Goal: Find contact information: Find contact information

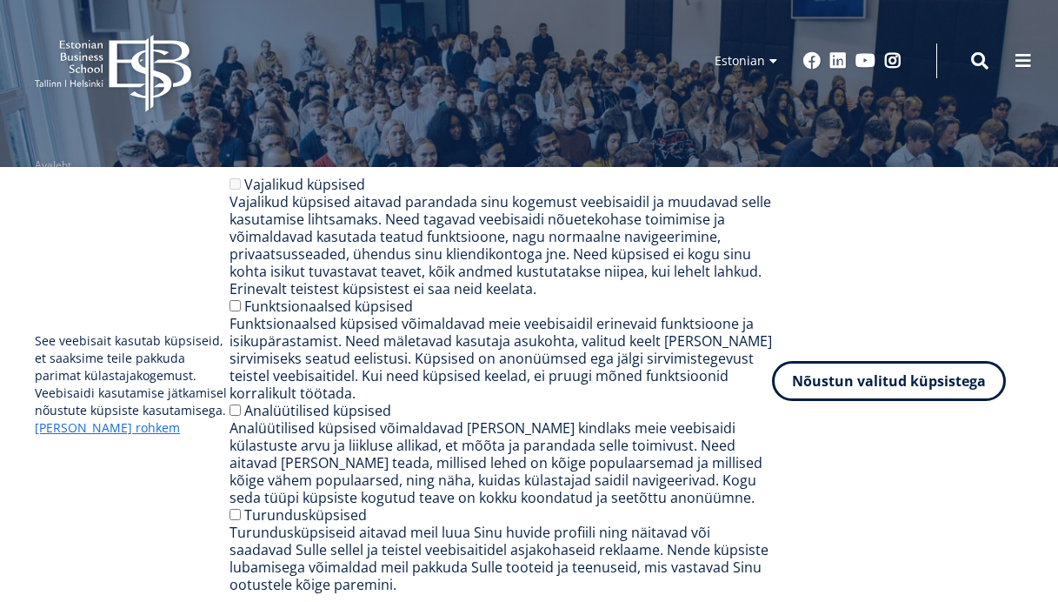
click at [865, 394] on button "Nõustun valitud küpsistega" at bounding box center [889, 381] width 234 height 40
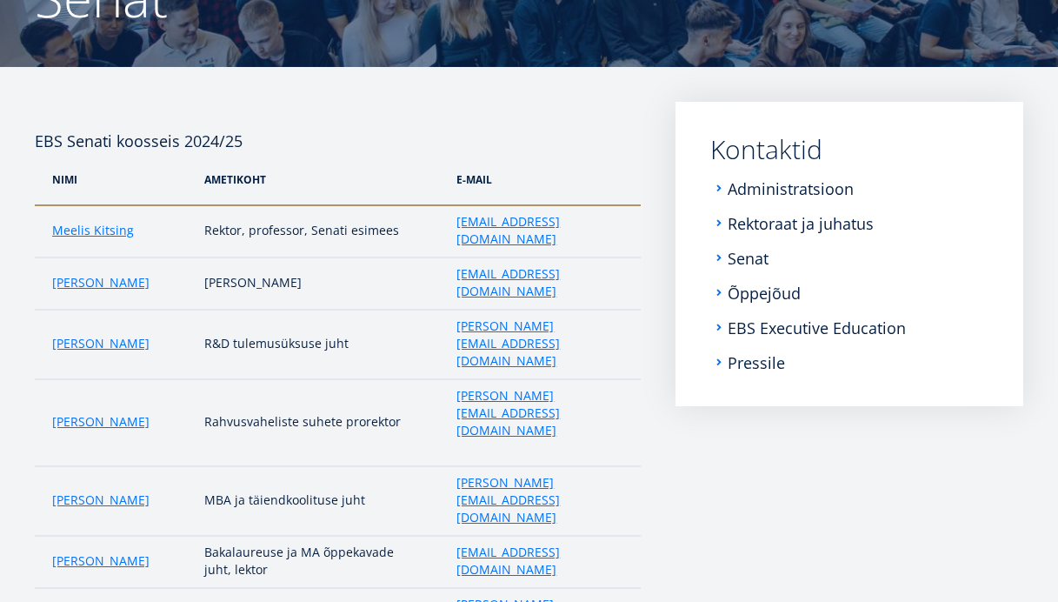
scroll to position [209, 0]
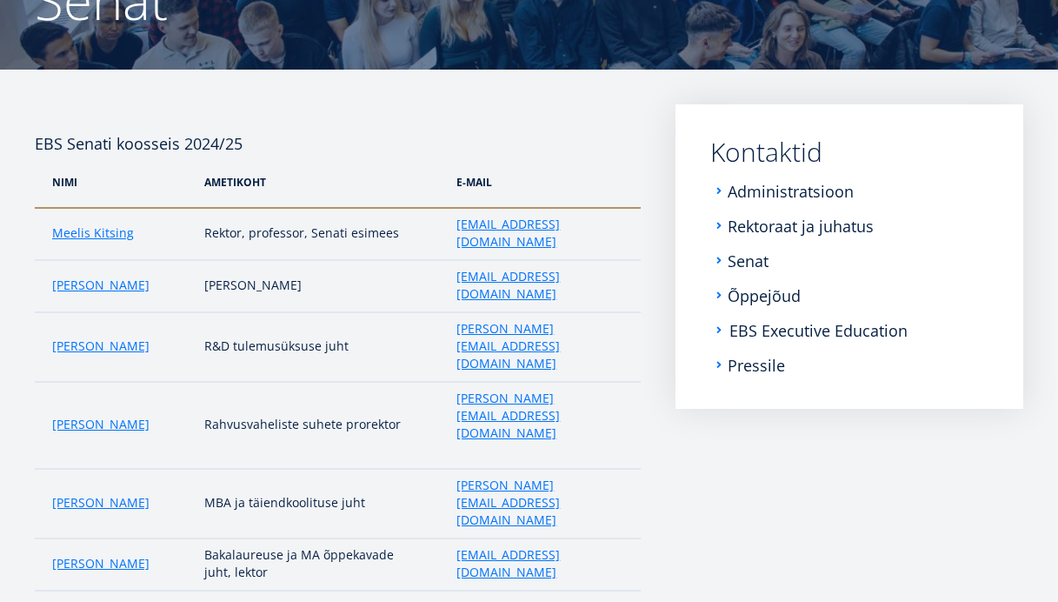
click at [737, 333] on link "EBS Executive Education" at bounding box center [819, 330] width 178 height 17
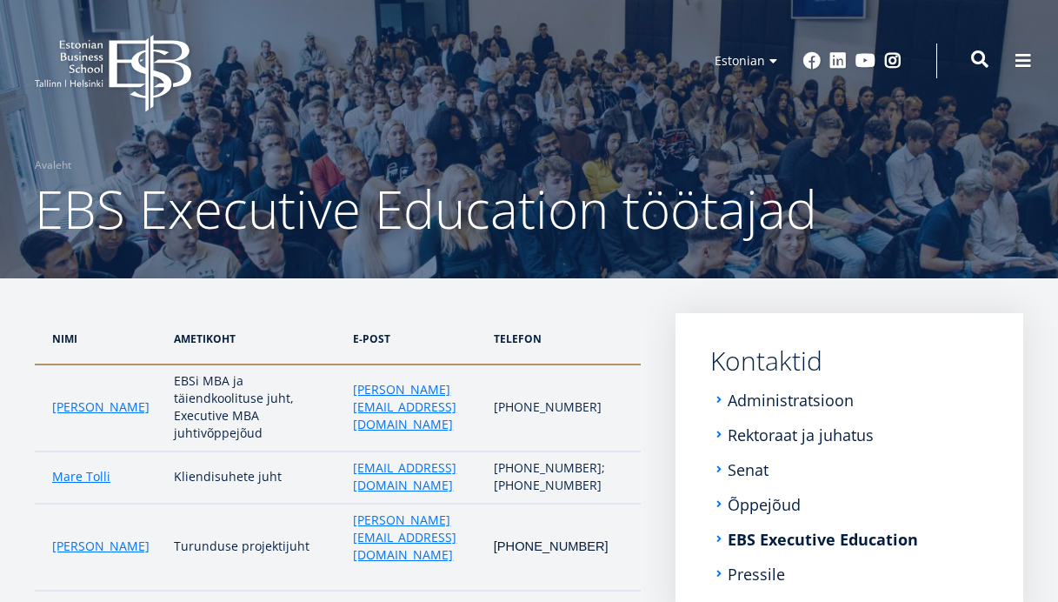
click at [983, 61] on span at bounding box center [979, 58] width 17 height 17
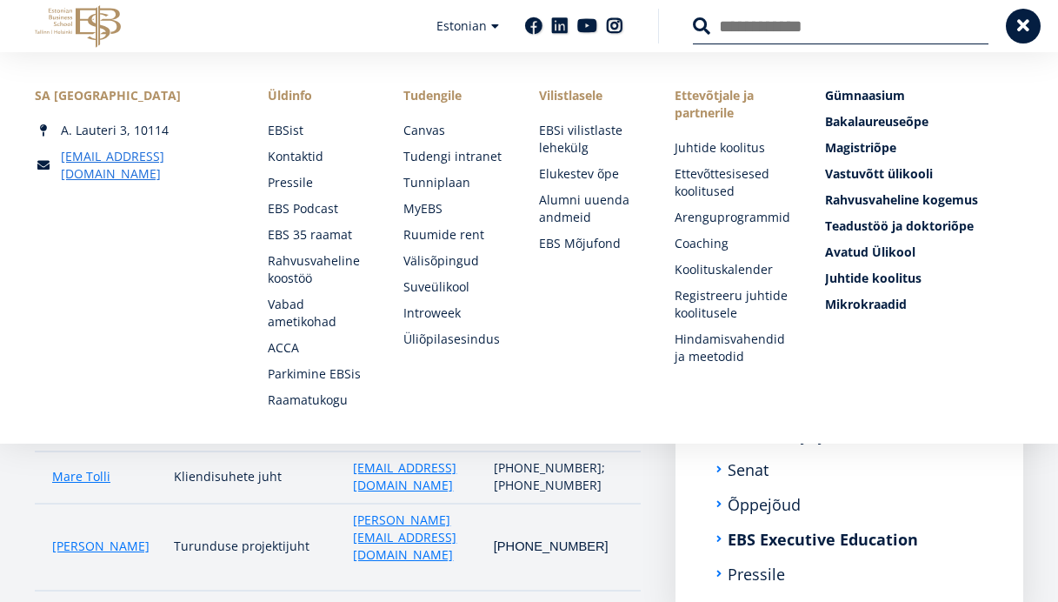
click at [751, 37] on input "Otsing" at bounding box center [841, 26] width 296 height 37
type input "***"
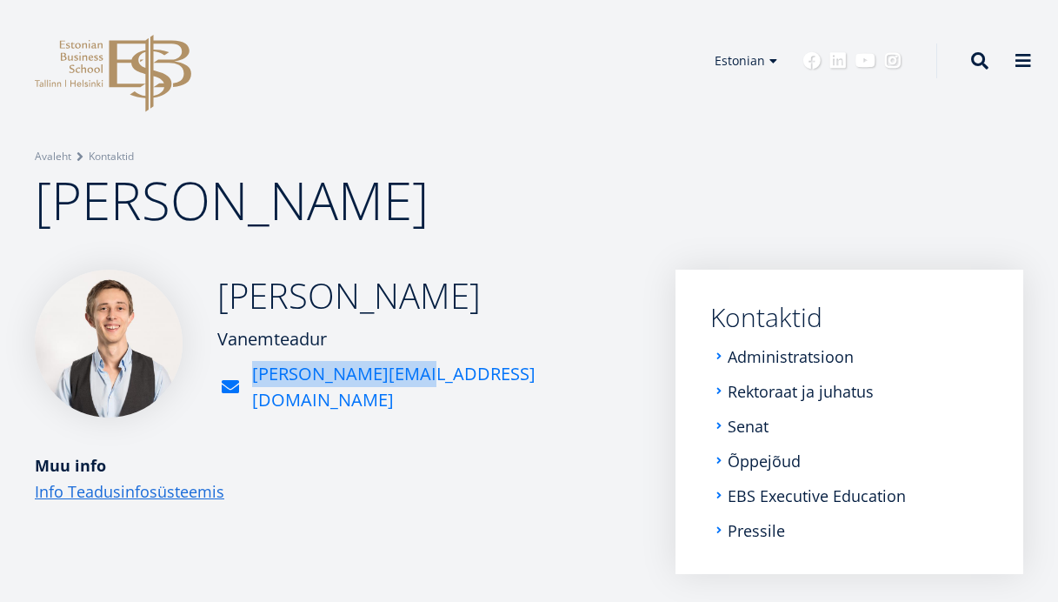
drag, startPoint x: 425, startPoint y: 389, endPoint x: 416, endPoint y: 391, distance: 9.9
click at [416, 391] on div "Renee Pesor Vanemteadur renee.pesor@ebs.ee" at bounding box center [338, 344] width 606 height 148
copy link "renee.pesor@ebs.ee"
